Goal: Task Accomplishment & Management: Complete application form

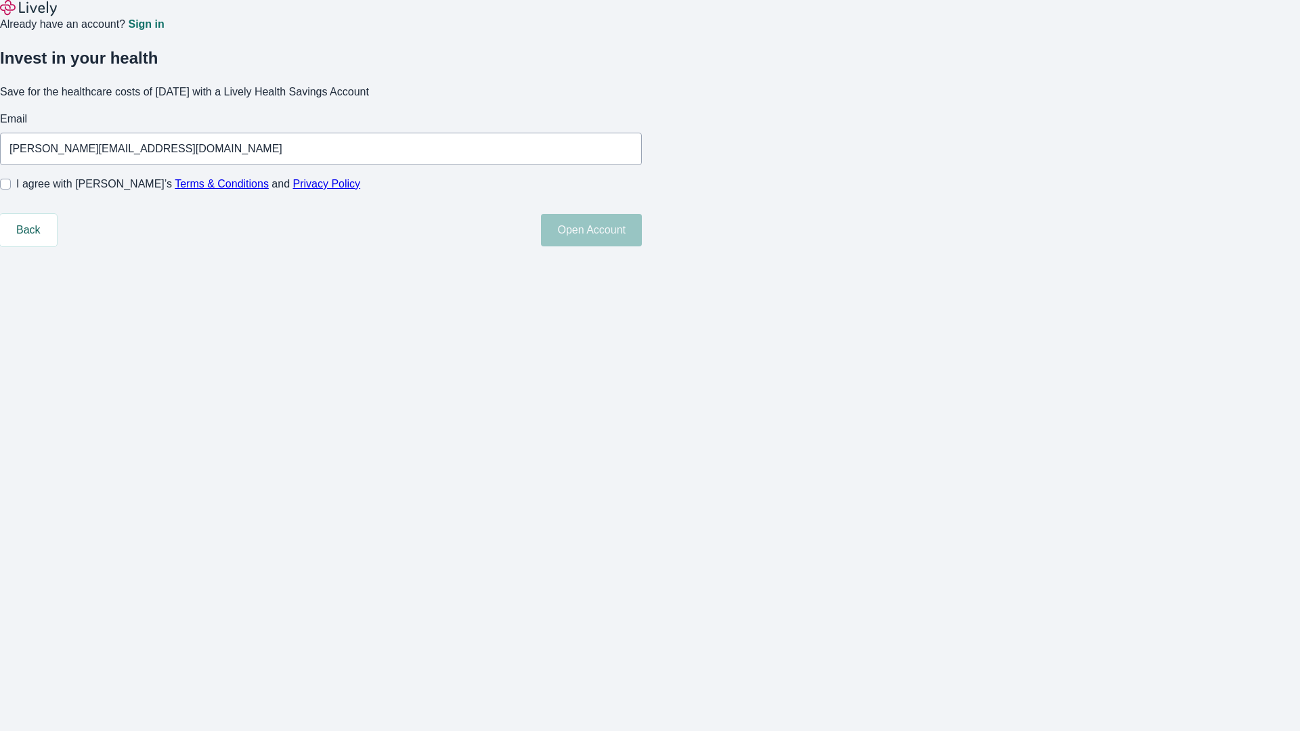
click at [11, 190] on input "I agree with Lively’s Terms & Conditions and Privacy Policy" at bounding box center [5, 184] width 11 height 11
checkbox input "true"
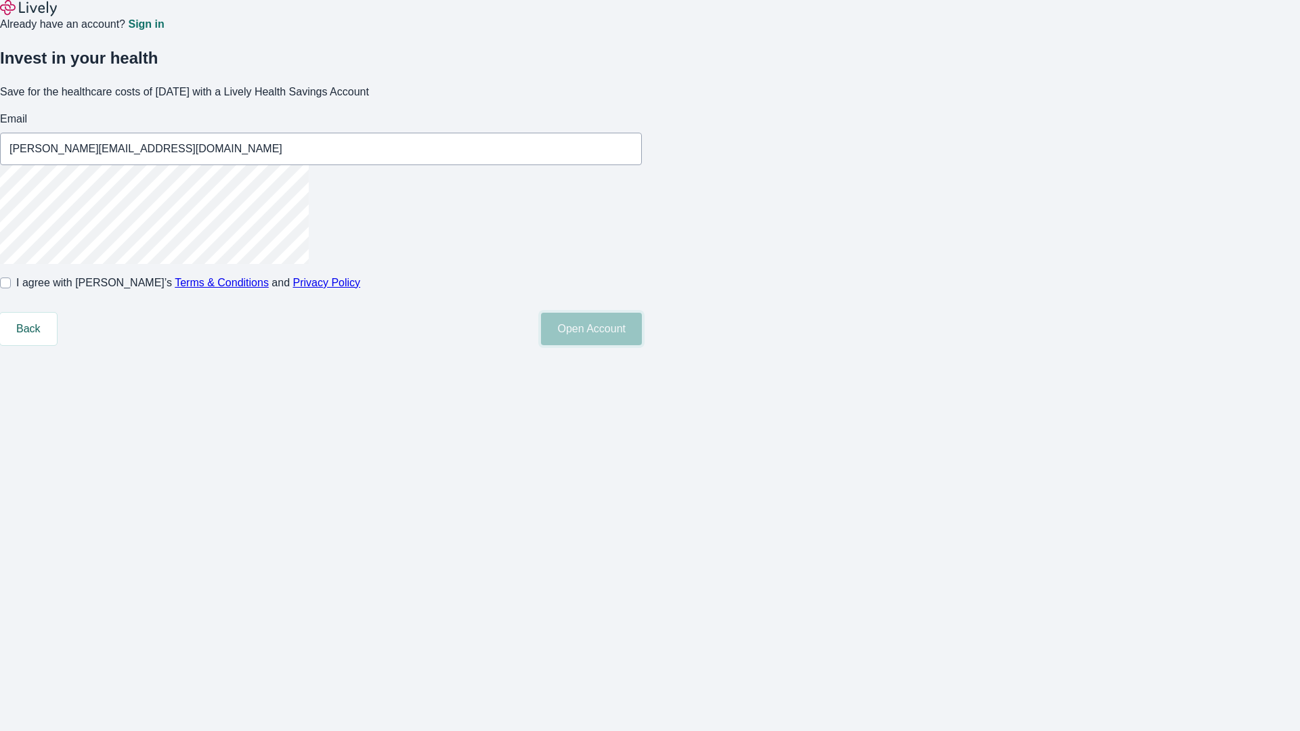
click at [642, 345] on button "Open Account" at bounding box center [591, 329] width 101 height 33
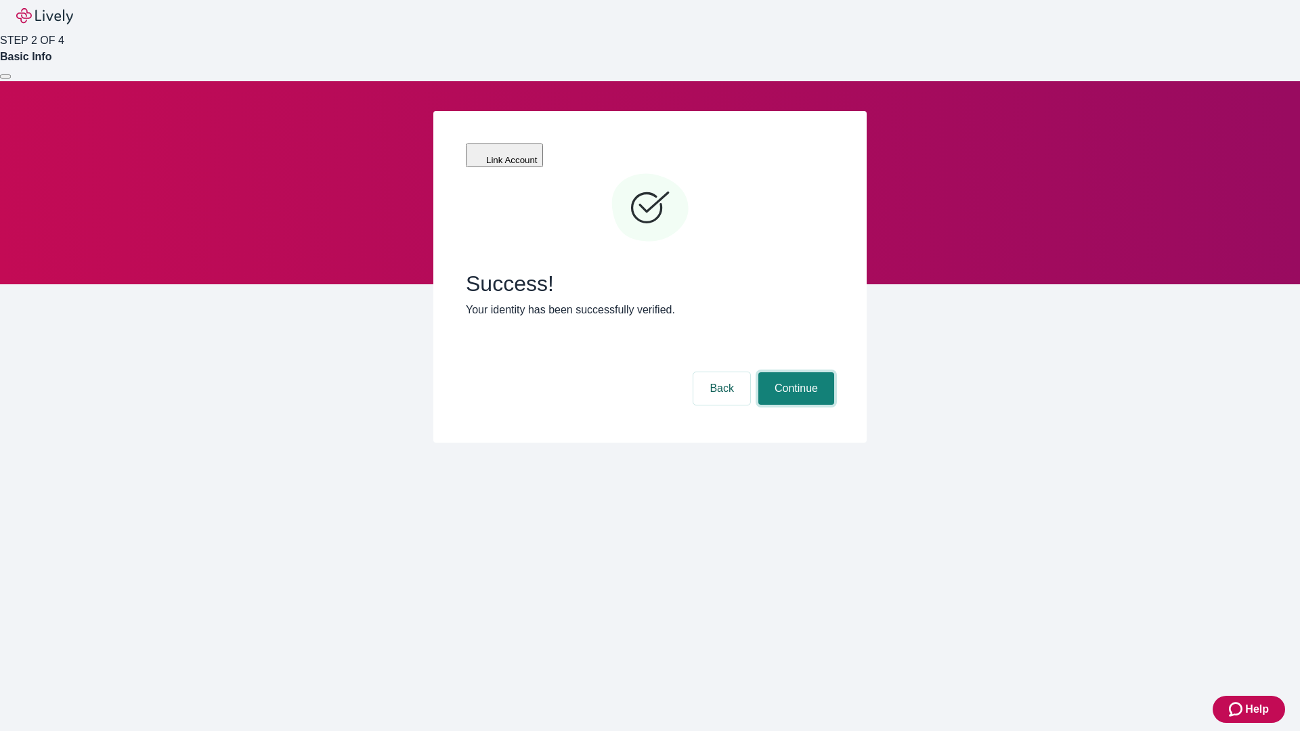
click at [794, 372] on button "Continue" at bounding box center [796, 388] width 76 height 33
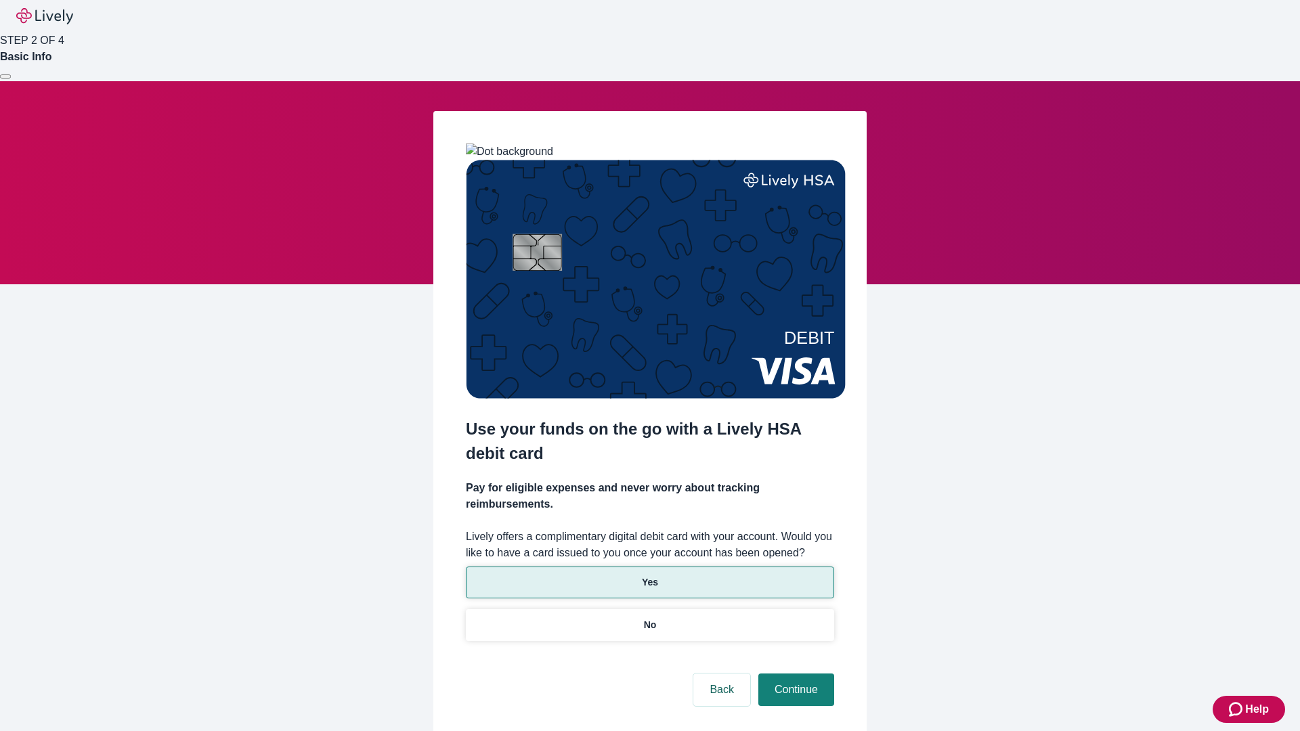
click at [649, 576] on p "Yes" at bounding box center [650, 583] width 16 height 14
click at [794, 674] on button "Continue" at bounding box center [796, 690] width 76 height 33
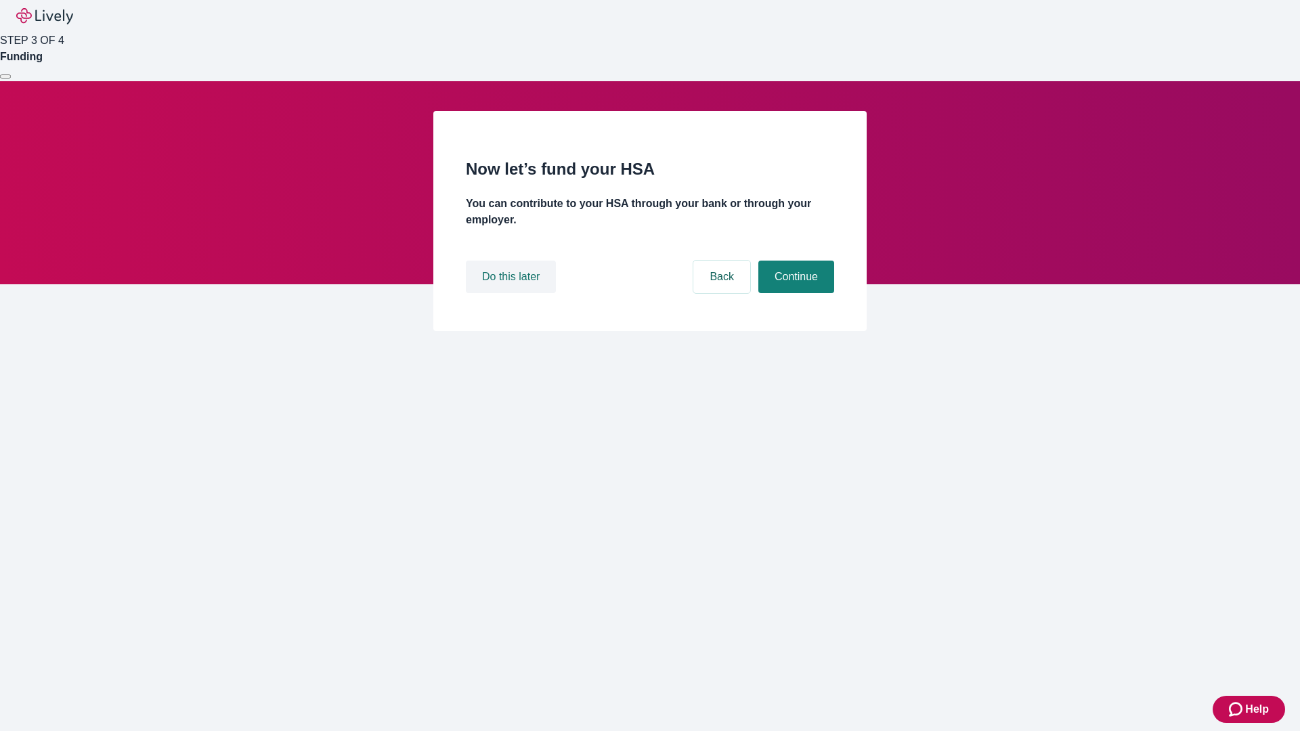
click at [513, 293] on button "Do this later" at bounding box center [511, 277] width 90 height 33
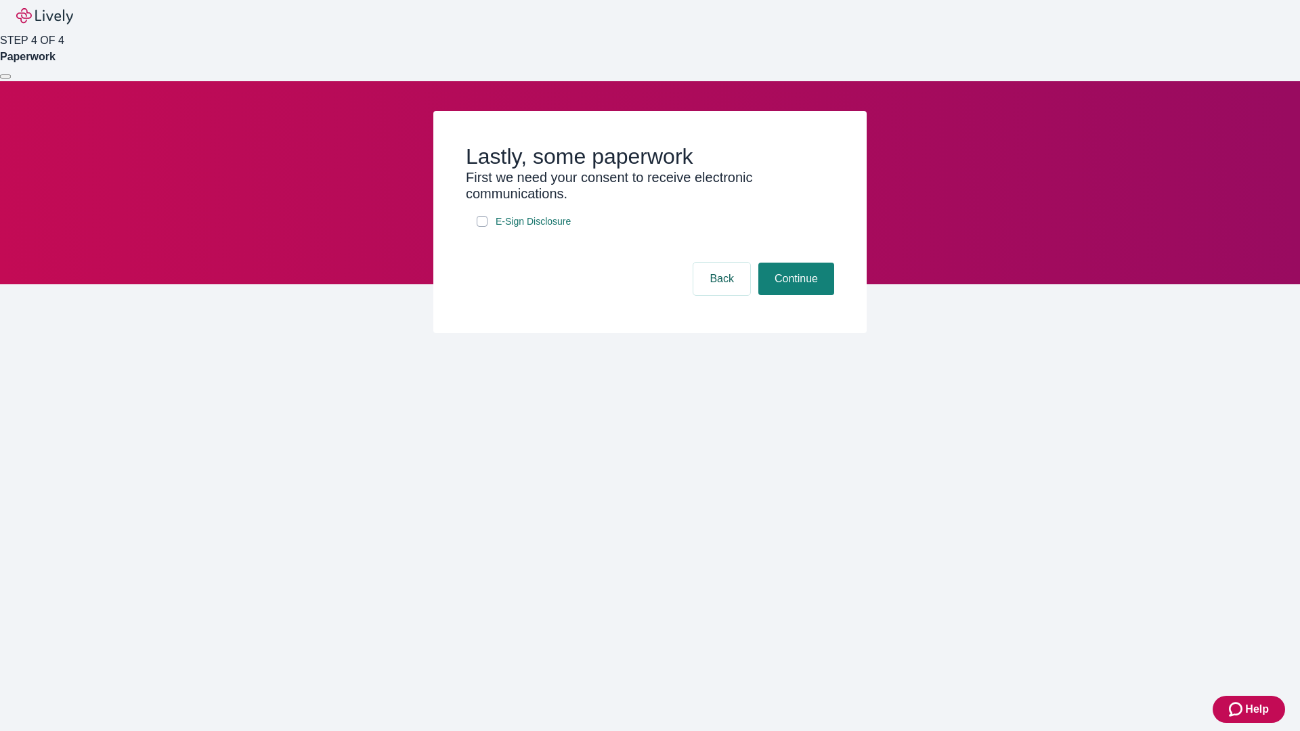
click at [482, 227] on input "E-Sign Disclosure" at bounding box center [482, 221] width 11 height 11
checkbox input "true"
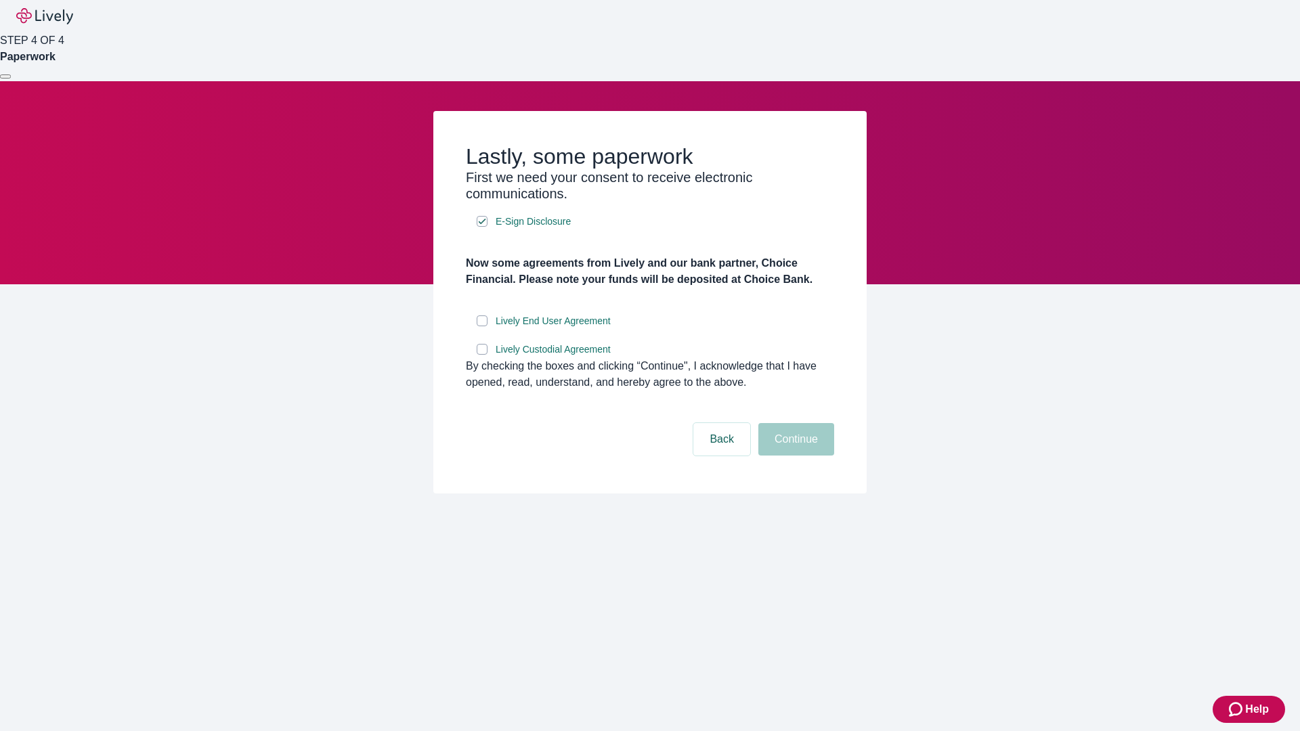
click at [482, 326] on input "Lively End User Agreement" at bounding box center [482, 321] width 11 height 11
checkbox input "true"
click at [482, 355] on input "Lively Custodial Agreement" at bounding box center [482, 349] width 11 height 11
checkbox input "true"
click at [794, 456] on button "Continue" at bounding box center [796, 439] width 76 height 33
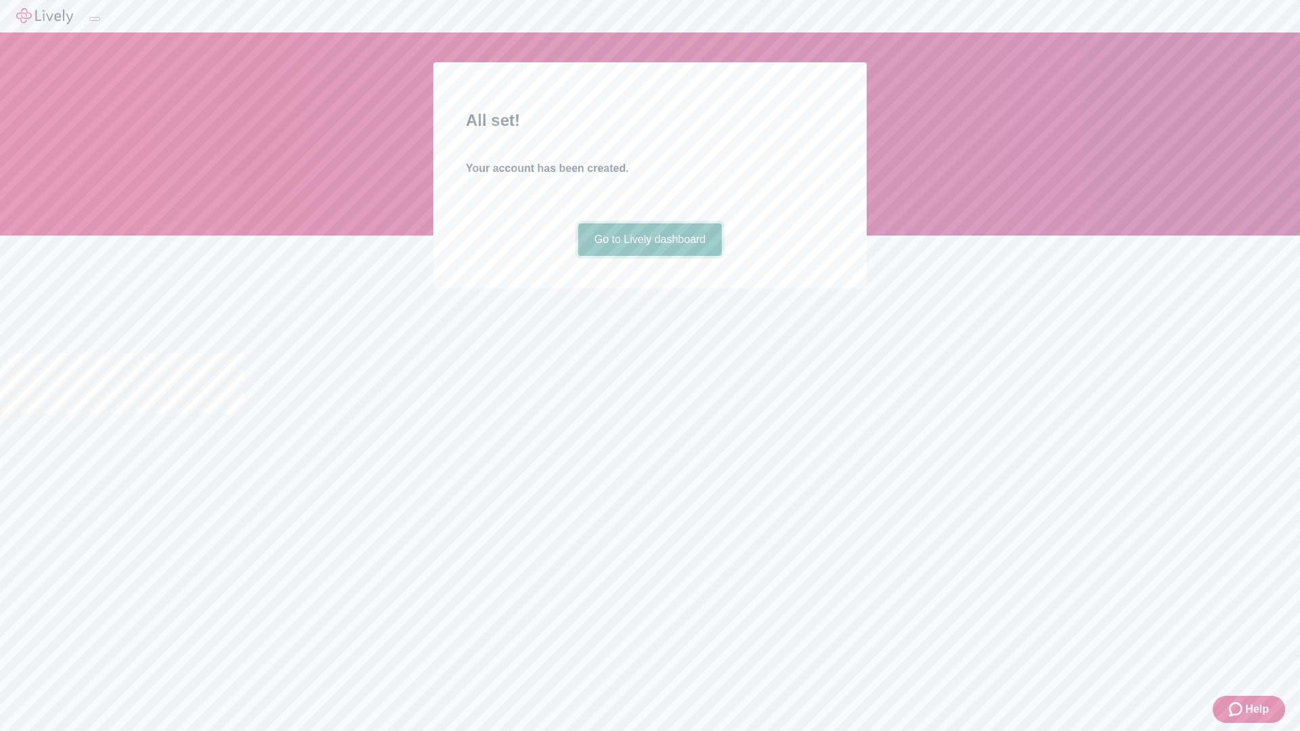
click at [649, 256] on link "Go to Lively dashboard" at bounding box center [650, 239] width 144 height 33
